Goal: Find specific page/section: Find specific page/section

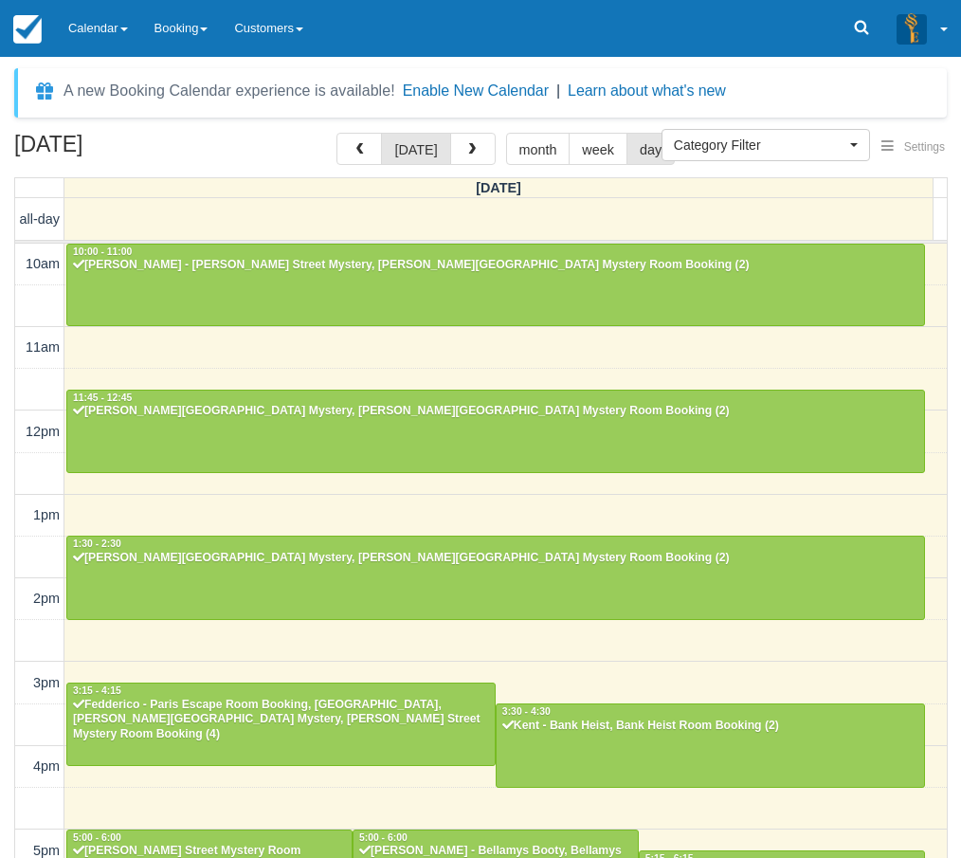
select select
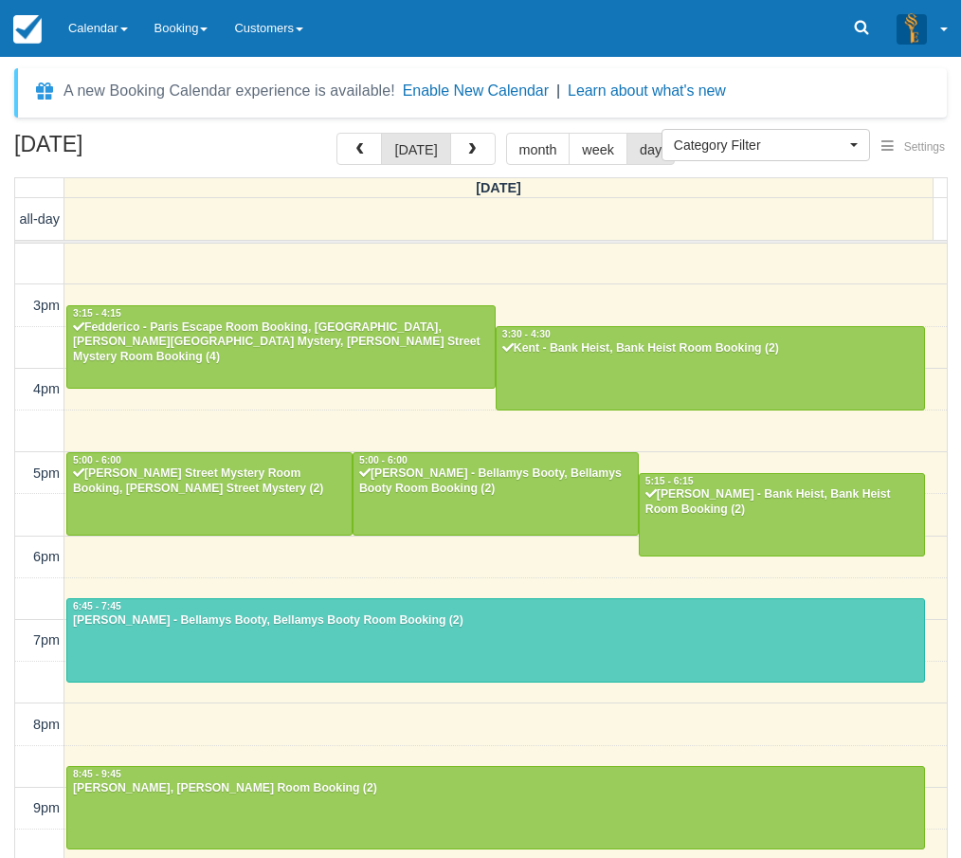
click at [9, 458] on div "October 11, 2025 today month week day Saturday all-day 10am 11am 12pm 1pm 2pm 3…" at bounding box center [480, 523] width 961 height 781
click at [94, 23] on link "Calendar" at bounding box center [98, 28] width 86 height 57
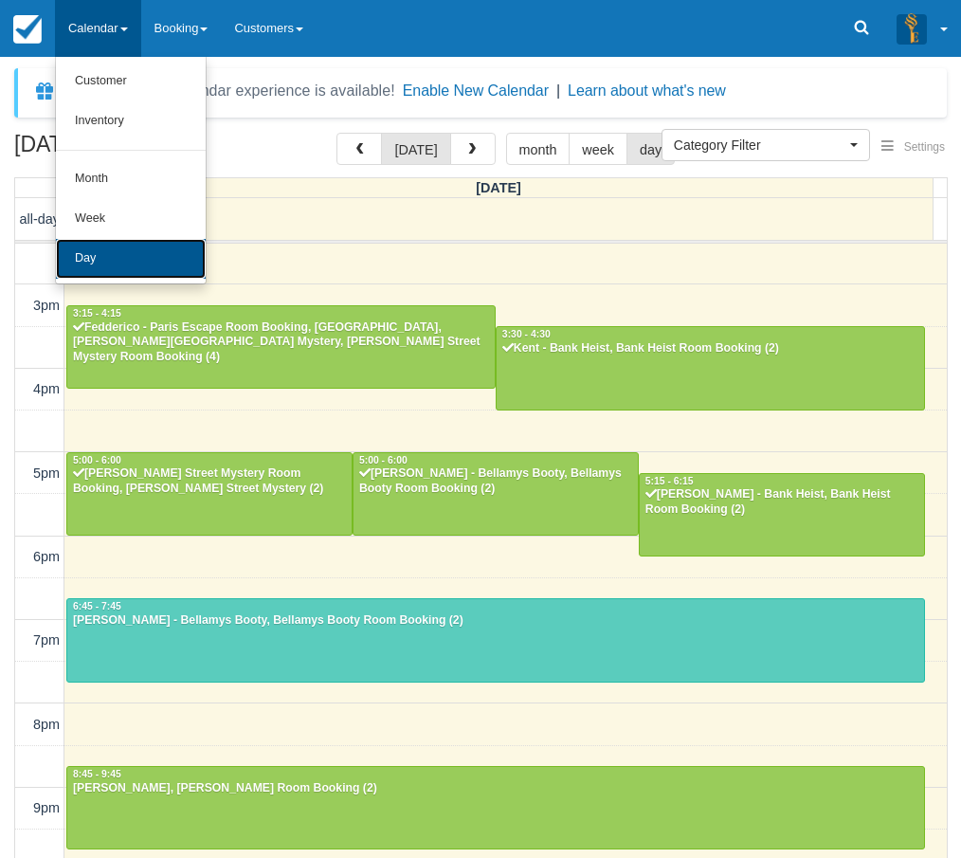
click at [114, 253] on link "Day" at bounding box center [131, 259] width 150 height 40
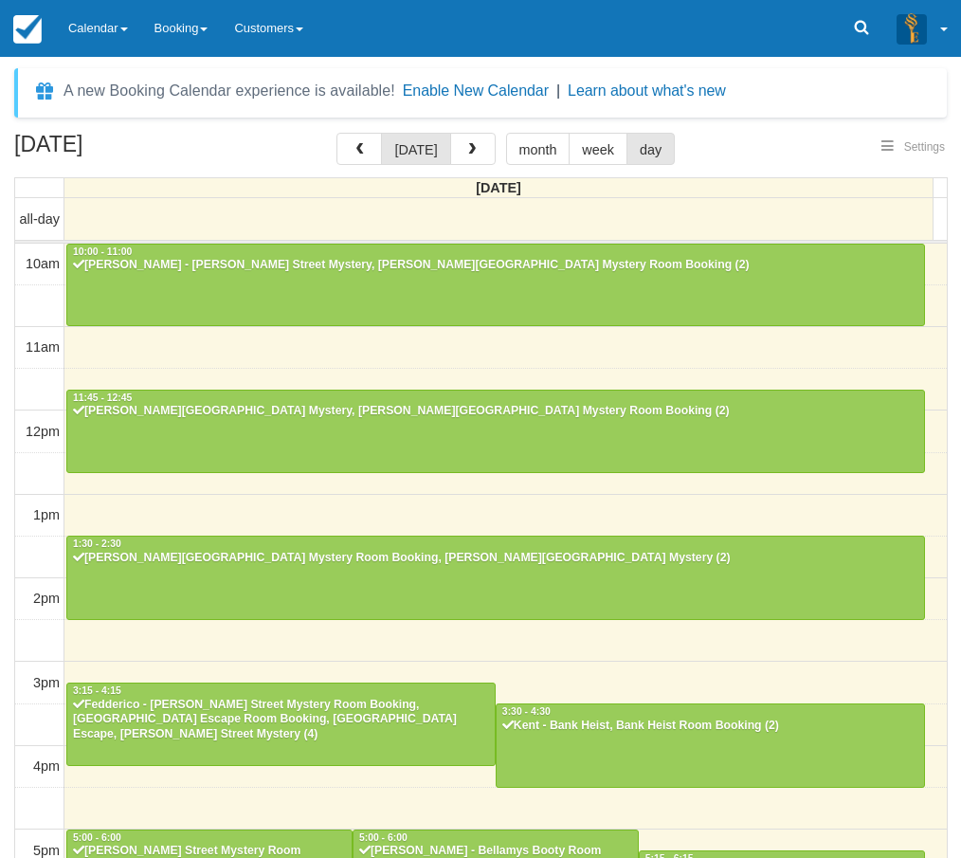
select select
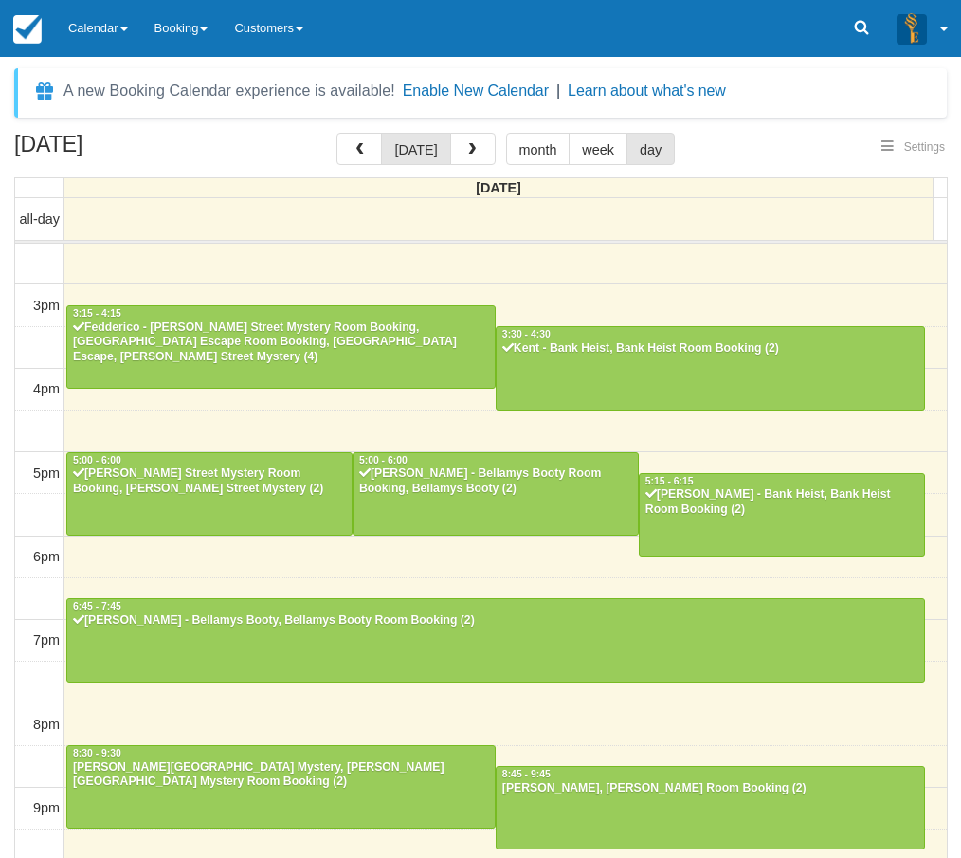
scroll to position [376, 0]
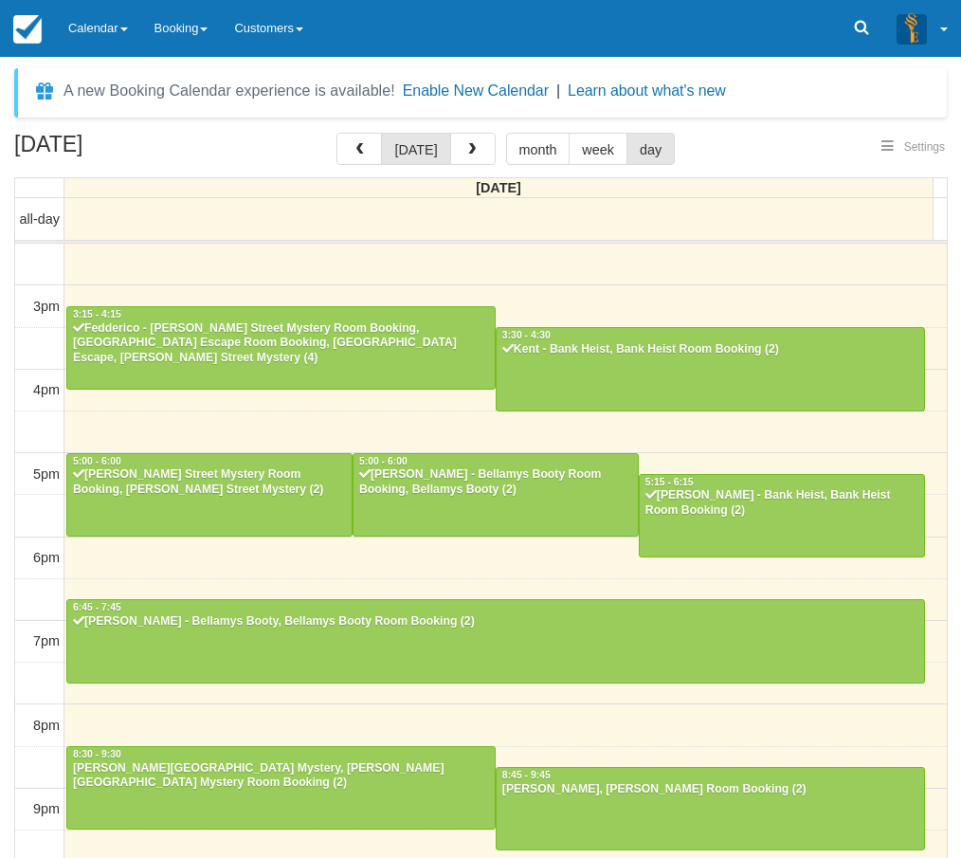
select select
